Goal: Complete application form

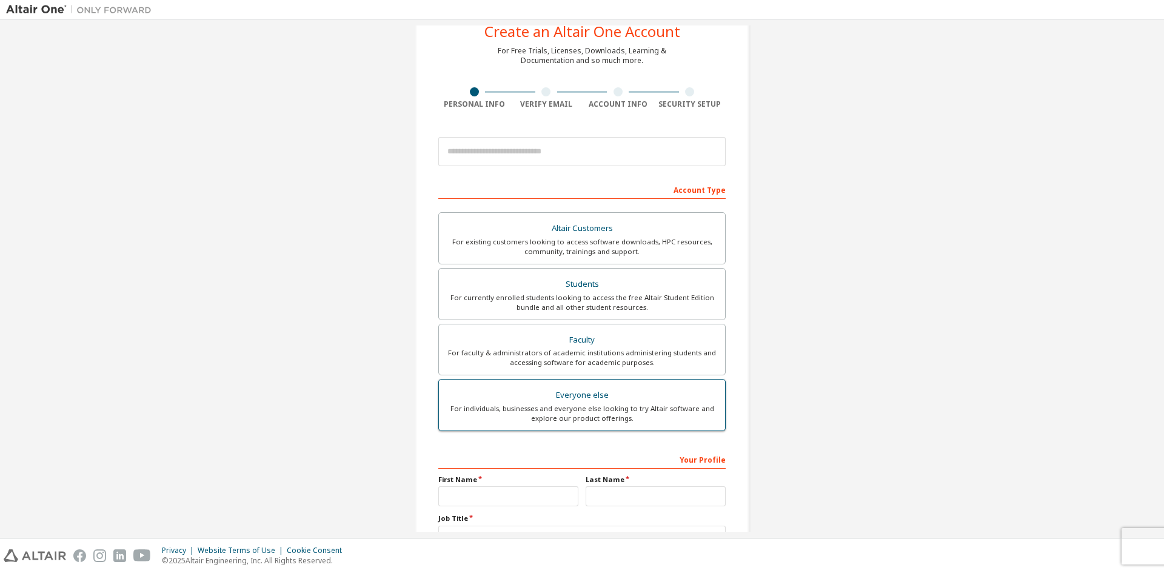
scroll to position [61, 0]
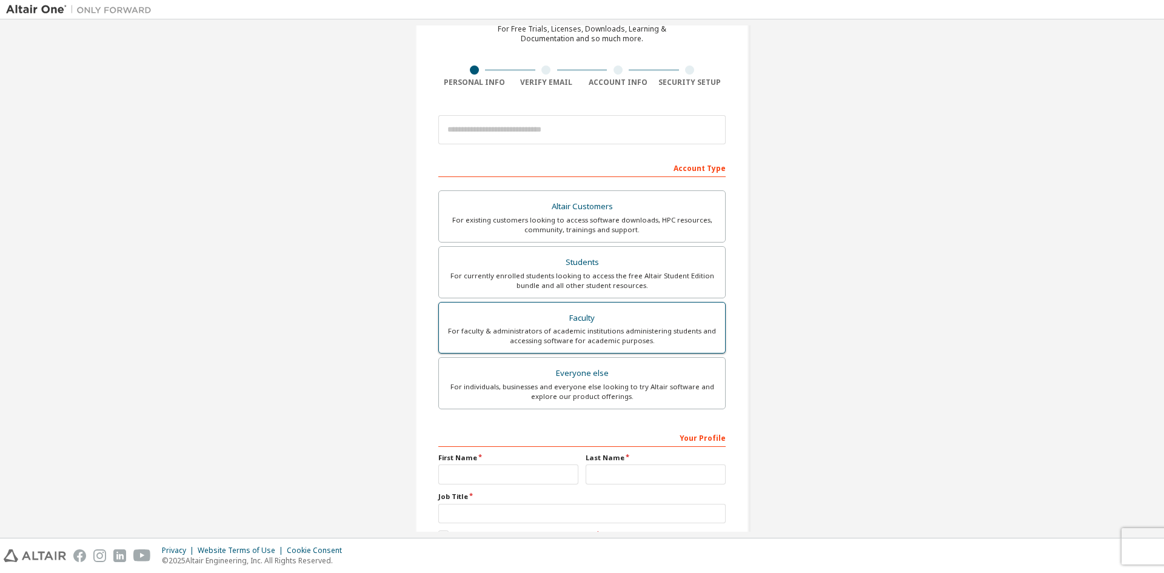
click at [597, 328] on div "For faculty & administrators of academic institutions administering students an…" at bounding box center [582, 335] width 272 height 19
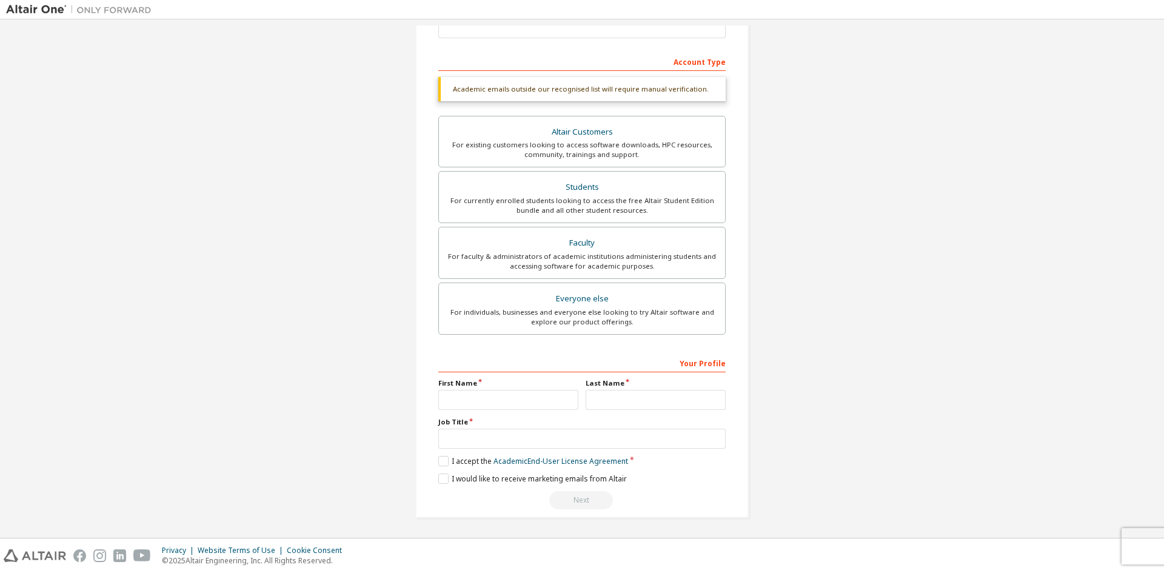
scroll to position [167, 0]
click at [583, 462] on link "Academic End-User License Agreement" at bounding box center [560, 460] width 135 height 10
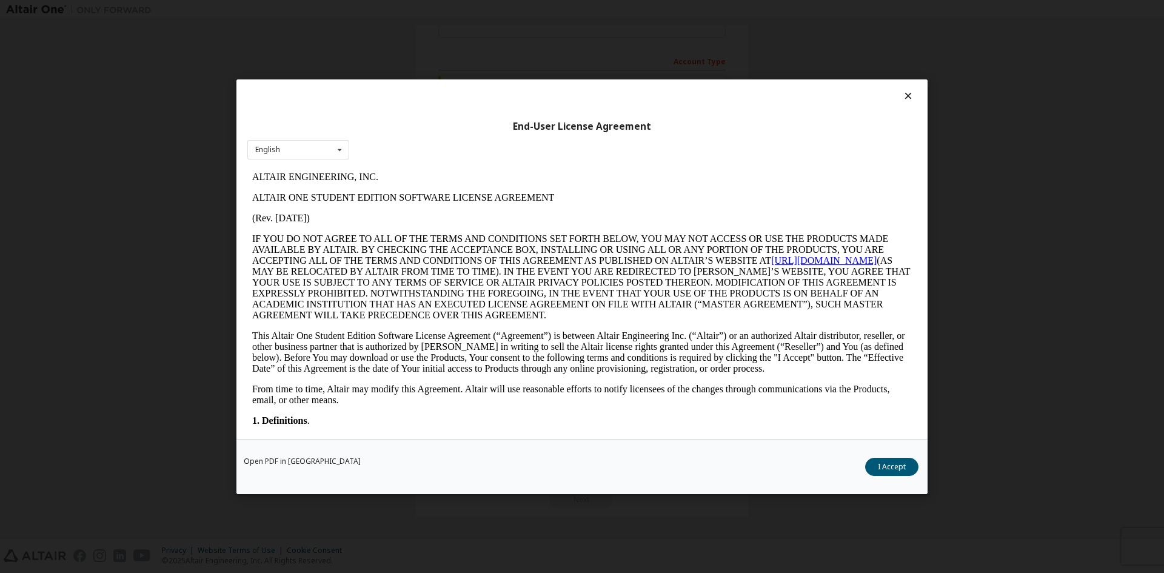
scroll to position [0, 0]
click at [295, 153] on div "English English" at bounding box center [298, 149] width 102 height 20
click at [339, 151] on icon at bounding box center [339, 149] width 15 height 19
click at [338, 148] on icon at bounding box center [339, 149] width 15 height 19
click at [338, 153] on icon at bounding box center [339, 149] width 15 height 19
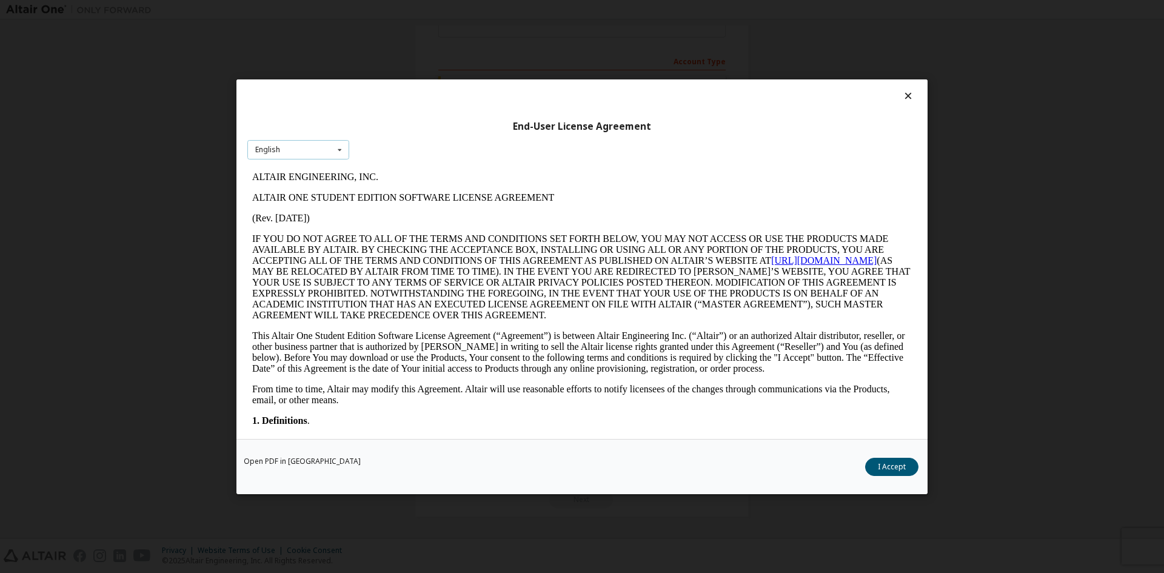
click at [330, 150] on div "English English" at bounding box center [298, 149] width 102 height 20
click at [320, 151] on div "English English" at bounding box center [298, 149] width 102 height 20
click at [297, 148] on div "English English" at bounding box center [298, 149] width 102 height 20
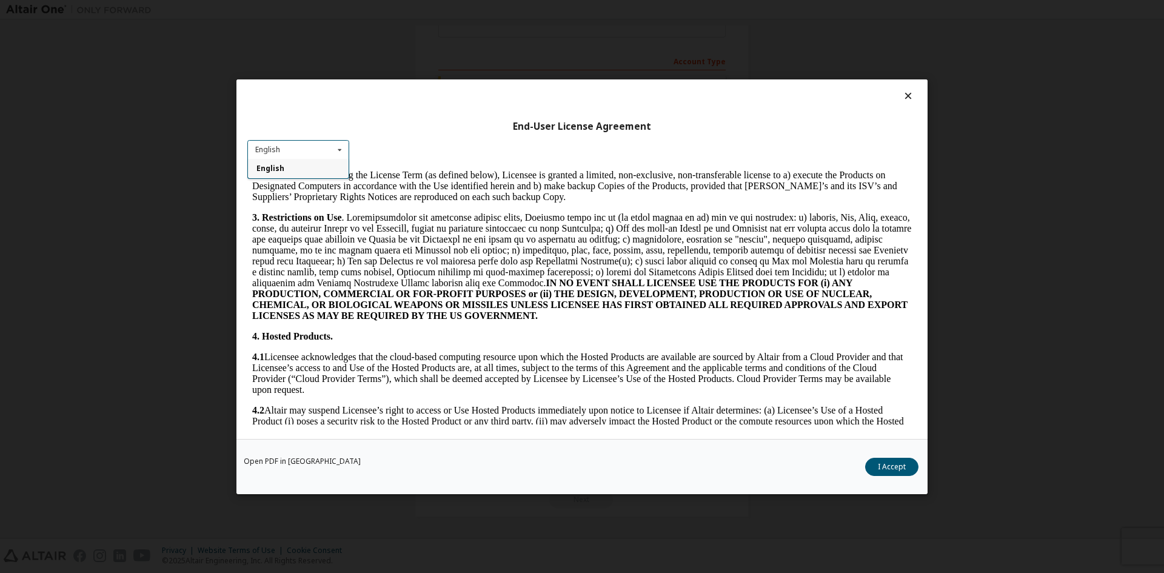
scroll to position [546, 0]
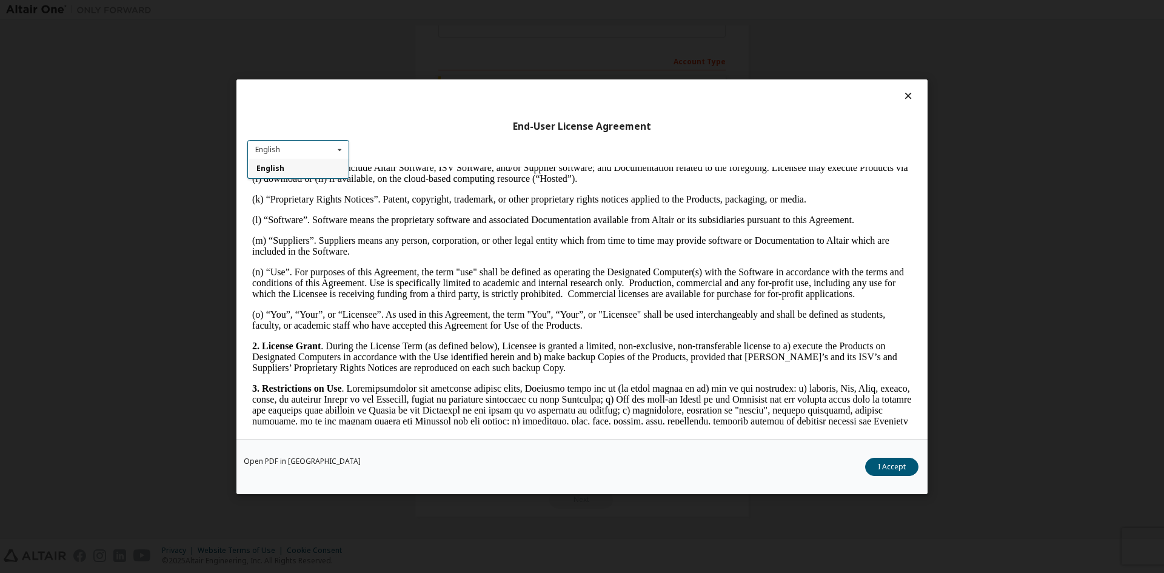
click at [335, 155] on icon at bounding box center [339, 149] width 15 height 19
click at [329, 149] on div "English English" at bounding box center [298, 149] width 102 height 20
click at [333, 149] on icon at bounding box center [339, 149] width 15 height 19
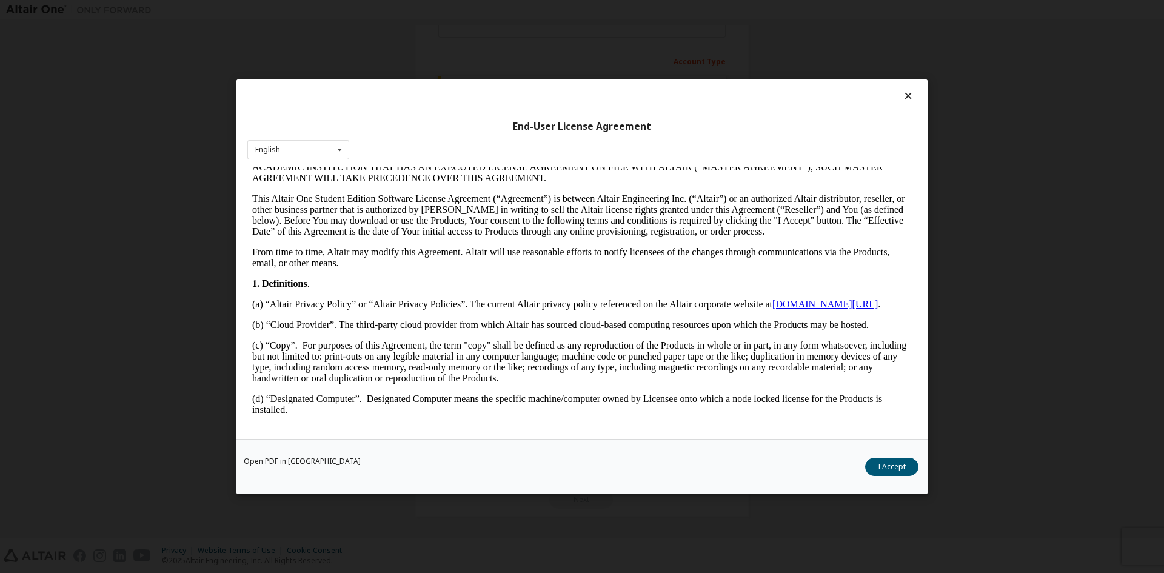
scroll to position [0, 0]
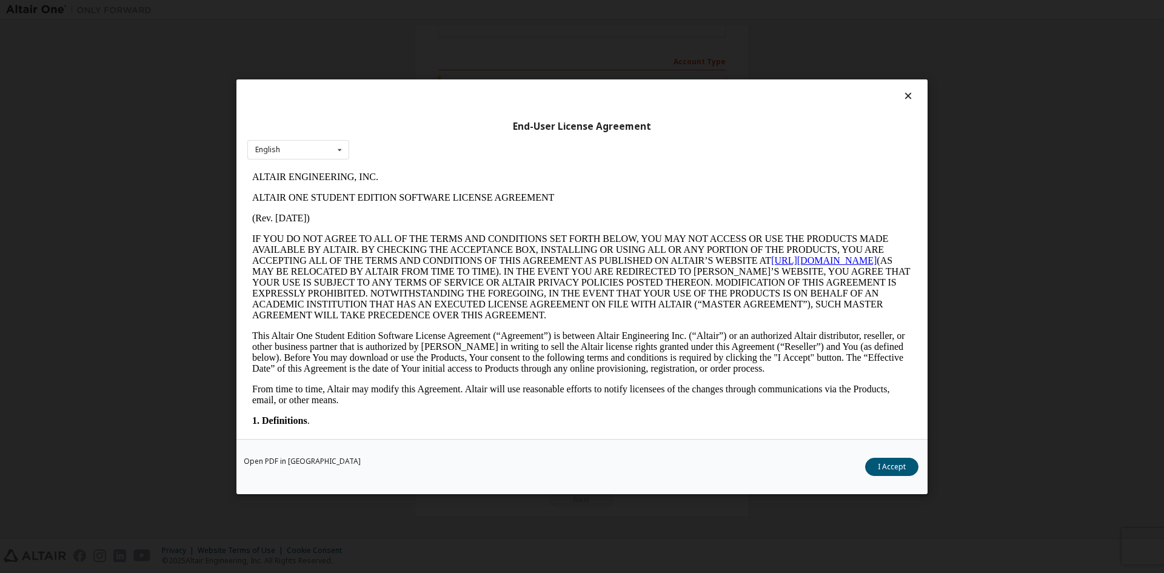
click at [905, 97] on icon at bounding box center [908, 95] width 13 height 11
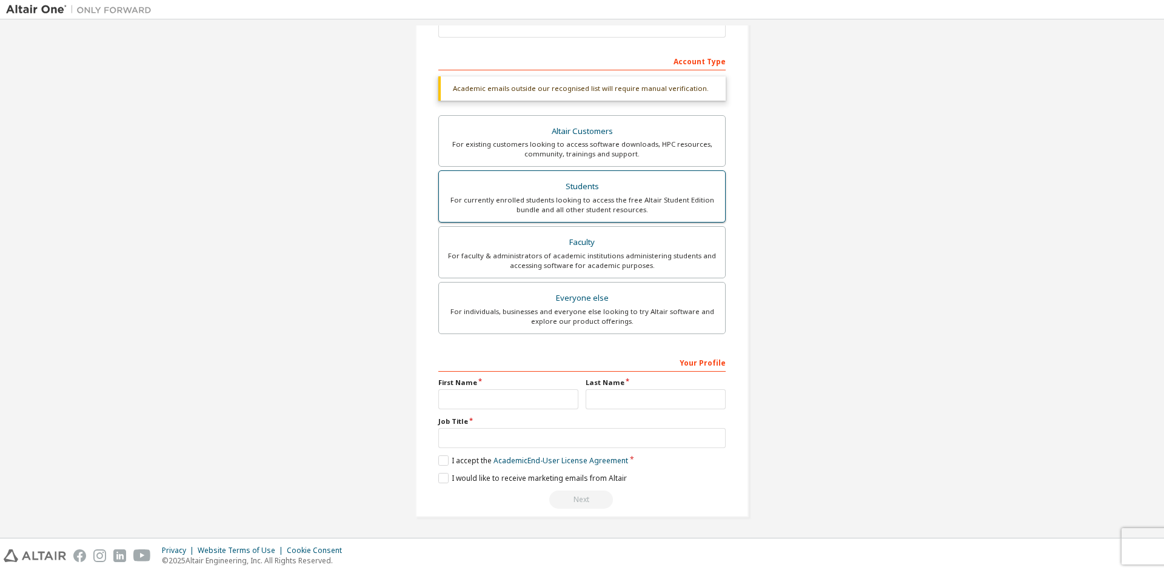
click at [598, 204] on div "For currently enrolled students looking to access the free Altair Student Editi…" at bounding box center [582, 204] width 272 height 19
click at [587, 460] on link "Academic End-User License Agreement" at bounding box center [560, 460] width 135 height 10
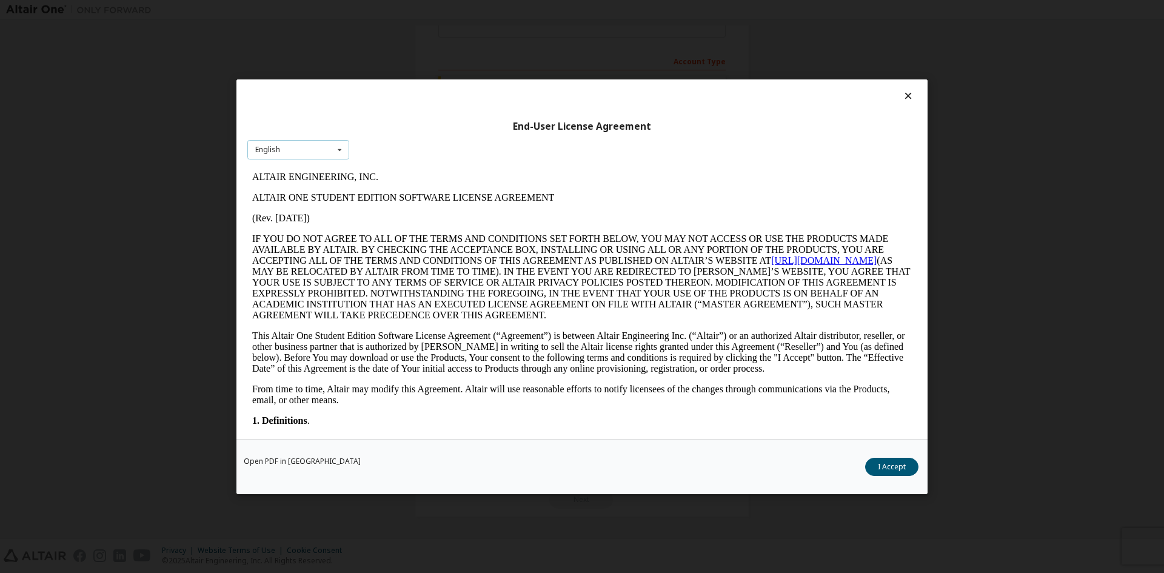
click at [326, 144] on div "English English" at bounding box center [298, 149] width 102 height 20
click at [905, 96] on icon at bounding box center [908, 95] width 13 height 11
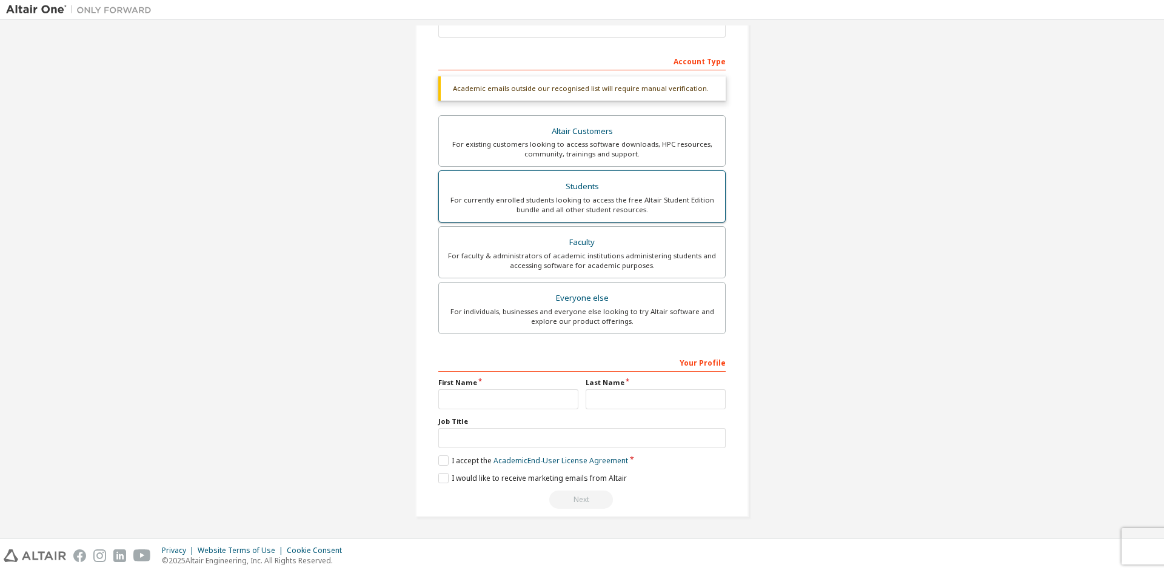
click at [602, 184] on div "Students" at bounding box center [582, 186] width 272 height 17
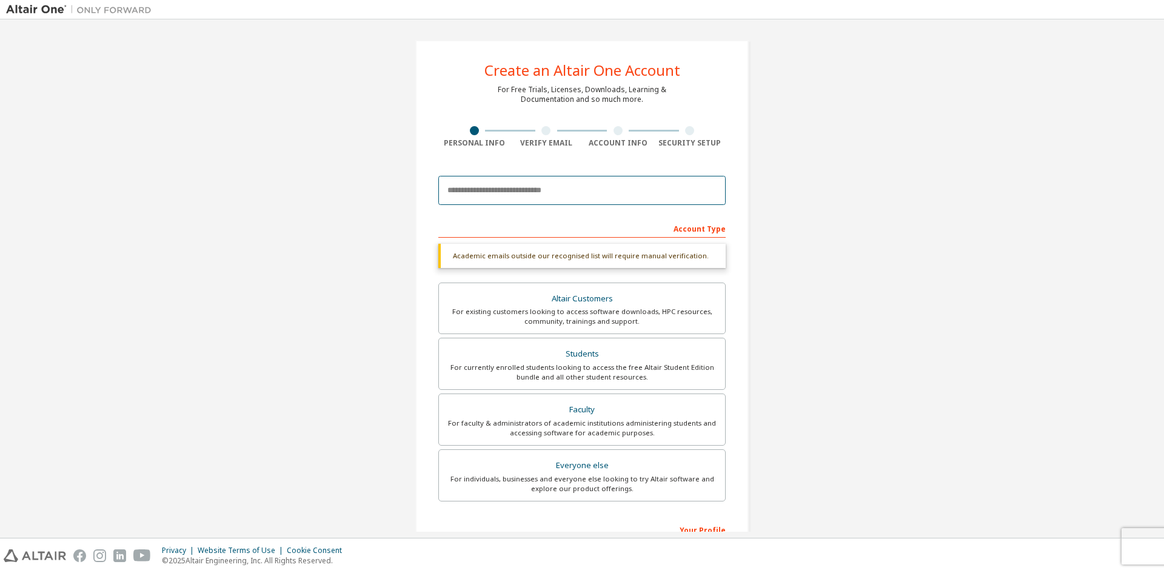
click at [526, 184] on input "email" at bounding box center [581, 190] width 287 height 29
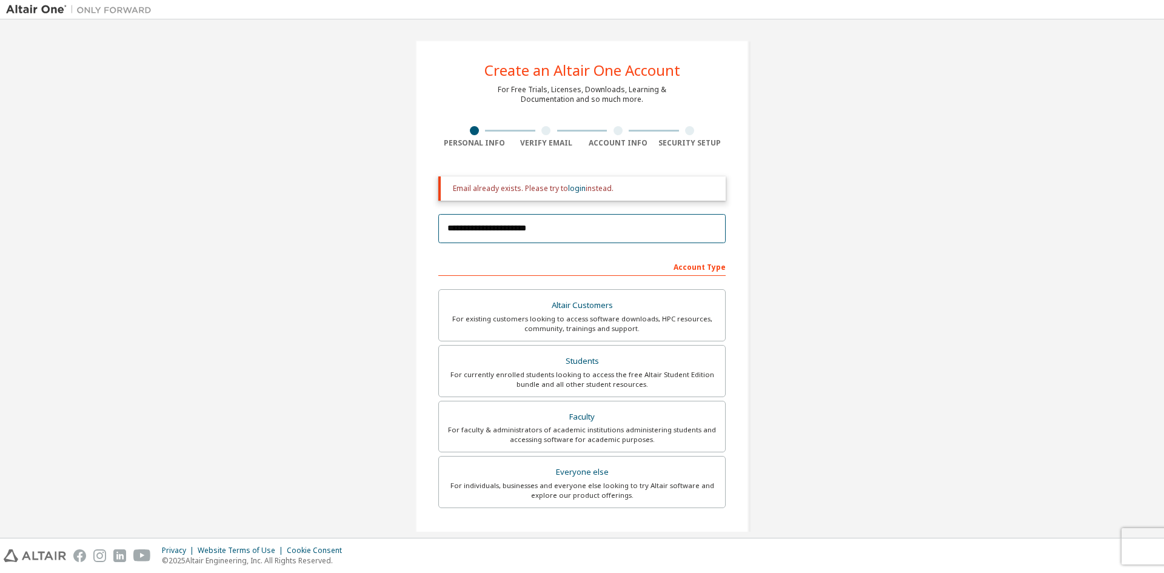
type input "**********"
click at [826, 261] on div "**********" at bounding box center [582, 385] width 1152 height 720
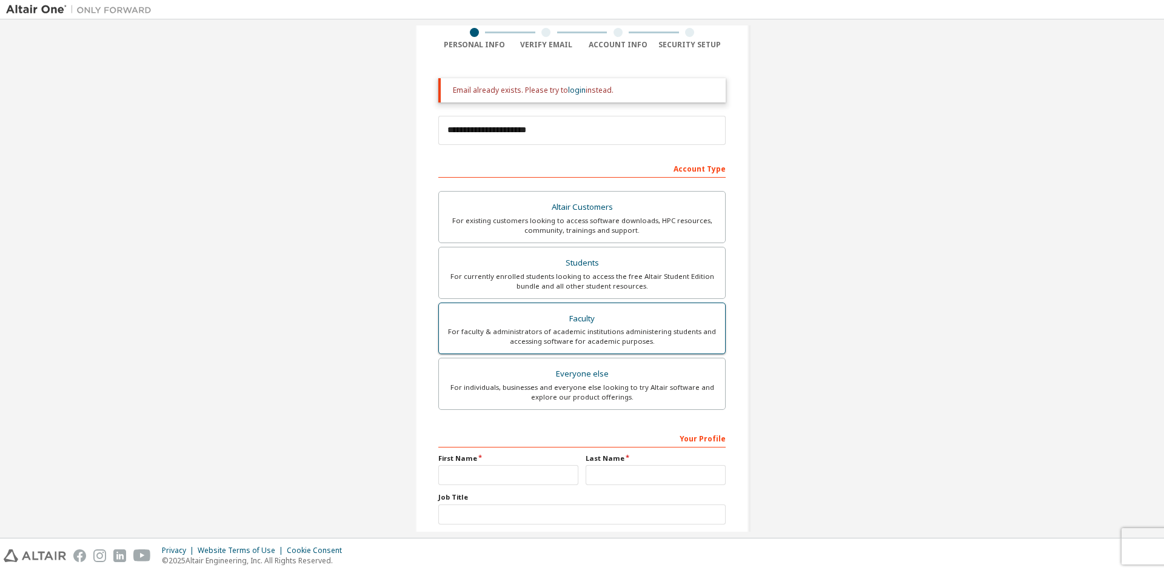
scroll to position [121, 0]
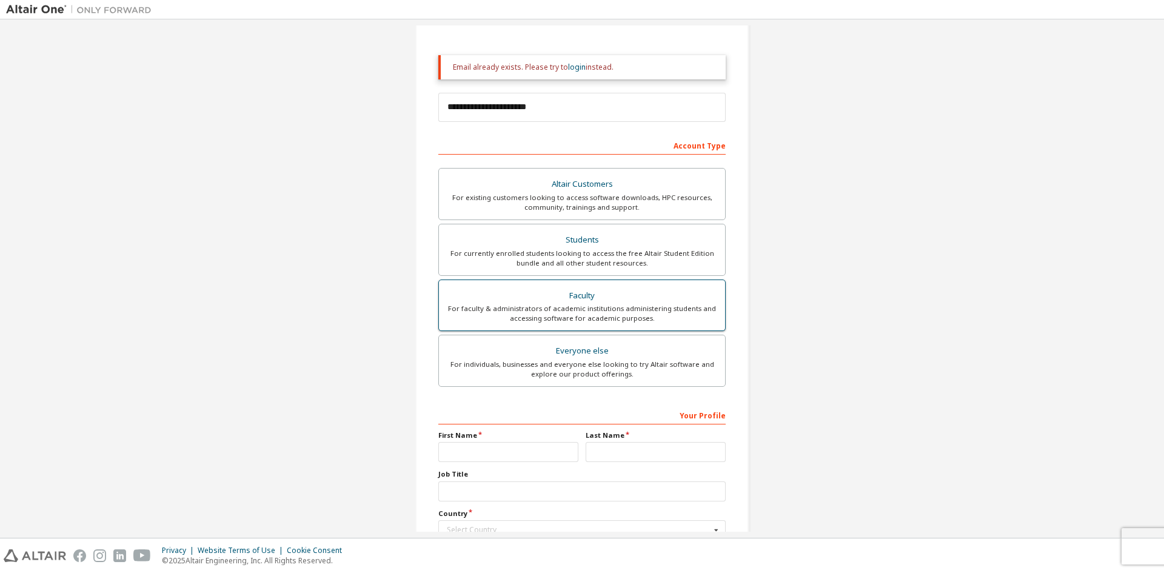
click at [618, 302] on div "Faculty" at bounding box center [582, 295] width 272 height 17
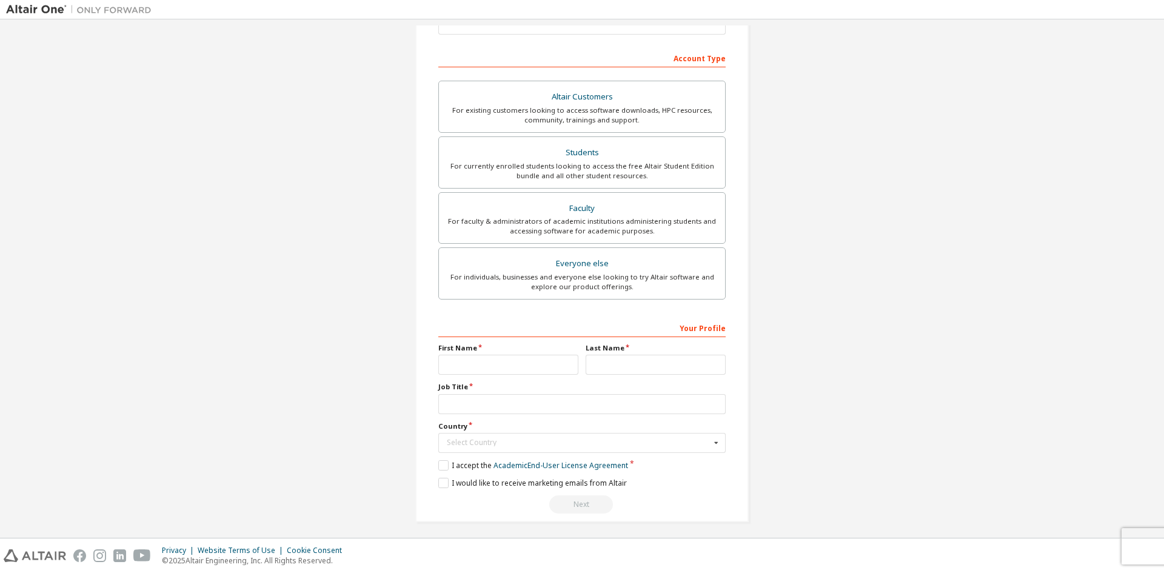
scroll to position [213, 0]
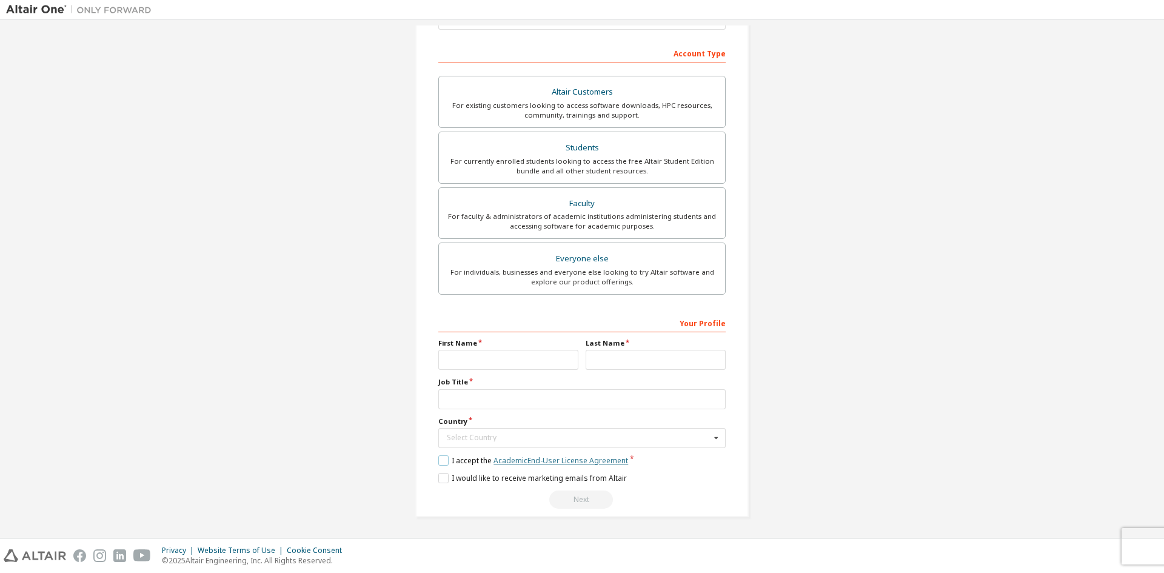
click at [589, 459] on link "Academic End-User License Agreement" at bounding box center [560, 460] width 135 height 10
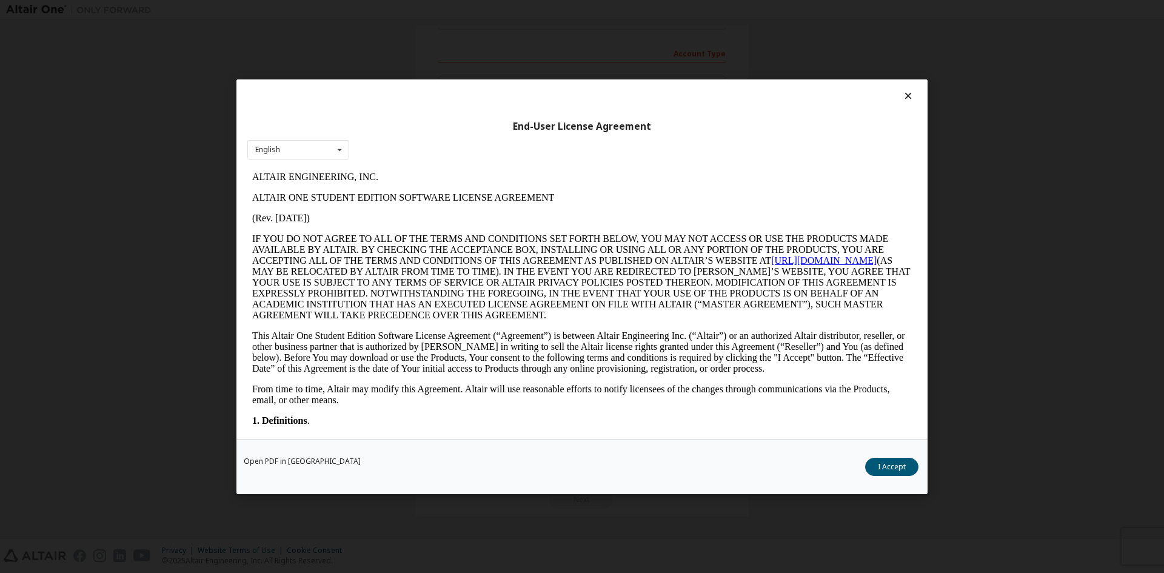
scroll to position [0, 0]
click at [305, 148] on div "English English" at bounding box center [298, 149] width 102 height 20
click at [304, 147] on div "English English" at bounding box center [298, 149] width 102 height 20
click at [292, 460] on link "Open PDF in [GEOGRAPHIC_DATA]" at bounding box center [302, 460] width 117 height 7
click at [904, 92] on icon at bounding box center [908, 95] width 13 height 11
